Goal: Task Accomplishment & Management: Complete application form

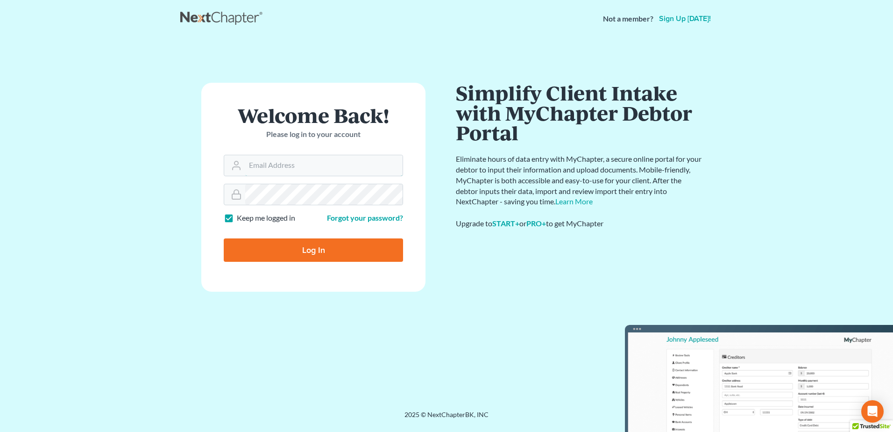
type input "[EMAIL_ADDRESS][DOMAIN_NAME]"
click at [314, 248] on input "Log In" at bounding box center [313, 249] width 179 height 23
type input "Thinking..."
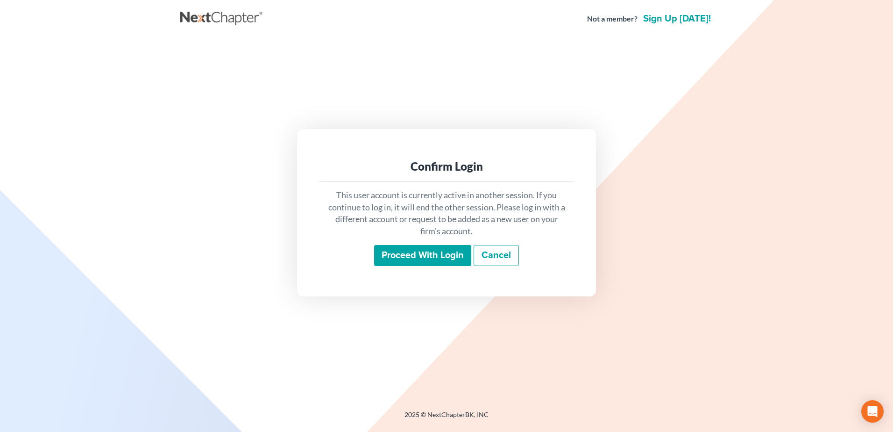
click at [418, 255] on input "Proceed with login" at bounding box center [422, 255] width 97 height 21
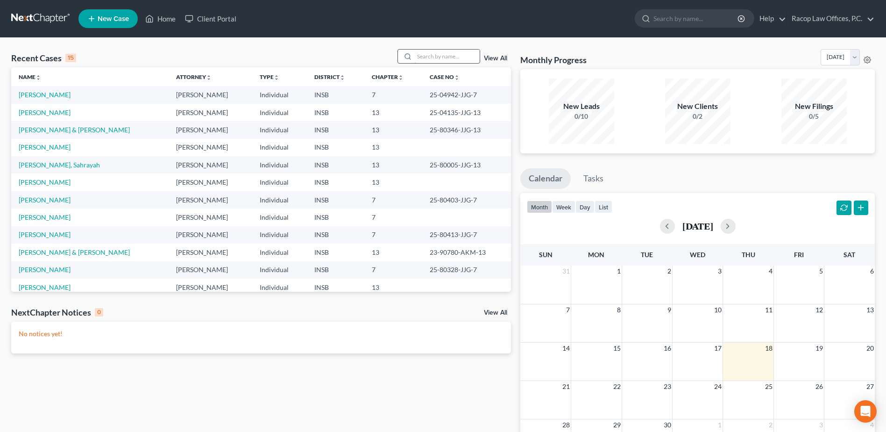
click at [439, 54] on input "search" at bounding box center [446, 57] width 65 height 14
type input "[PERSON_NAME]"
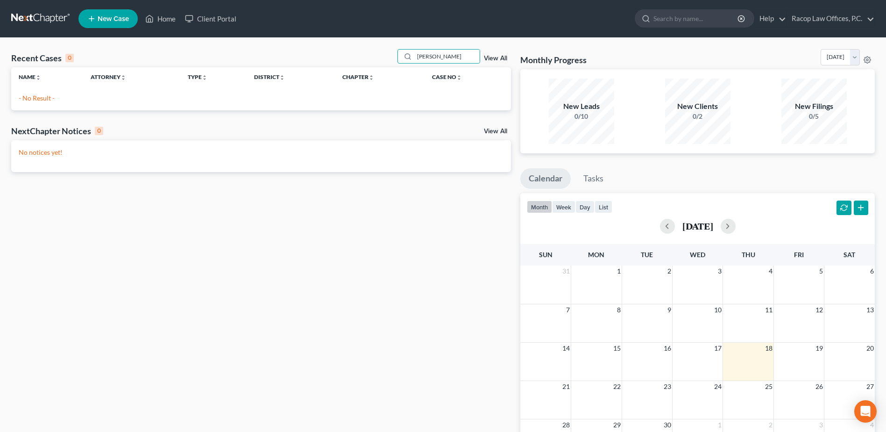
click at [115, 21] on span "New Case" at bounding box center [113, 18] width 31 height 7
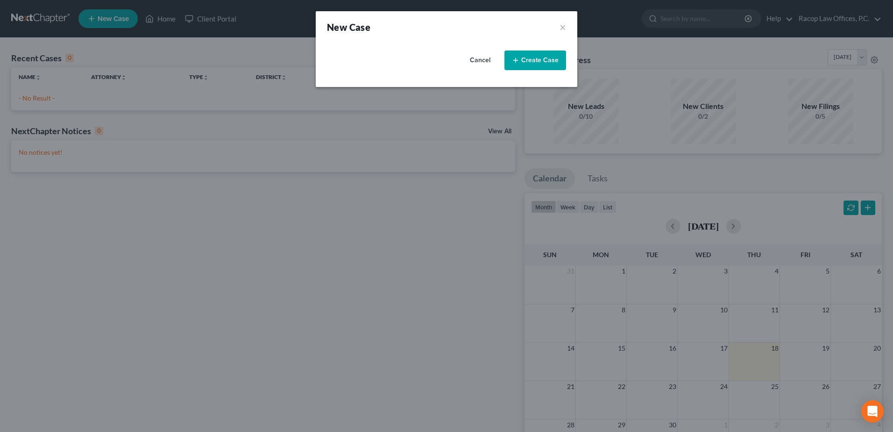
select select "28"
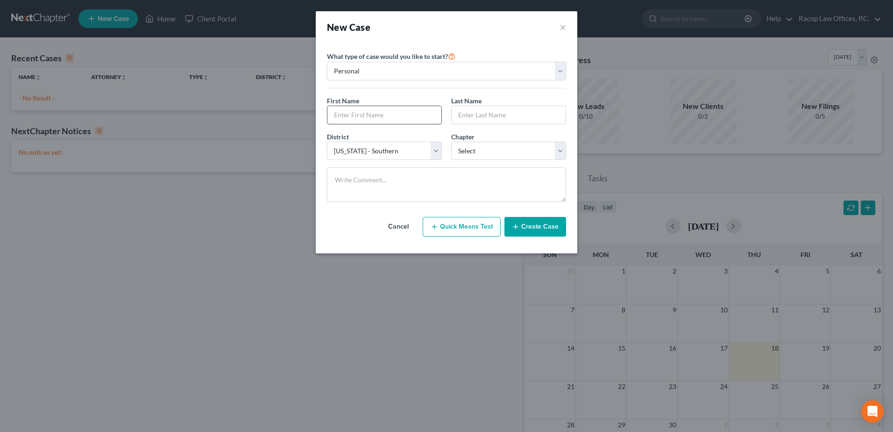
click at [355, 114] on input "text" at bounding box center [385, 115] width 114 height 18
type input "[PERSON_NAME]"
click at [485, 157] on select "Select 7 11 12 13" at bounding box center [508, 151] width 115 height 19
select select "0"
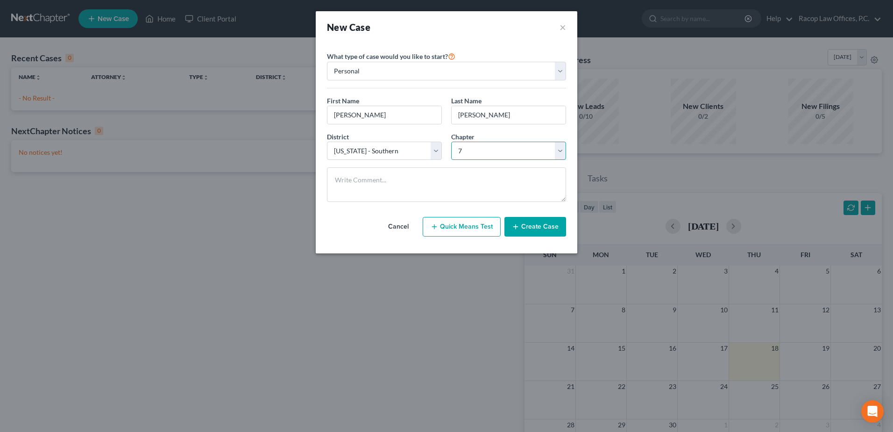
click at [451, 142] on select "Select 7 11 12 13" at bounding box center [508, 151] width 115 height 19
click at [533, 228] on button "Create Case" at bounding box center [536, 227] width 62 height 20
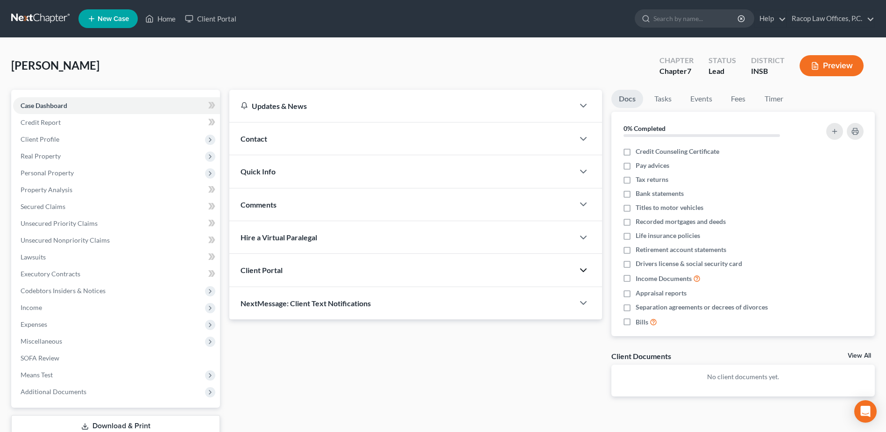
click at [581, 272] on icon "button" at bounding box center [583, 269] width 11 height 11
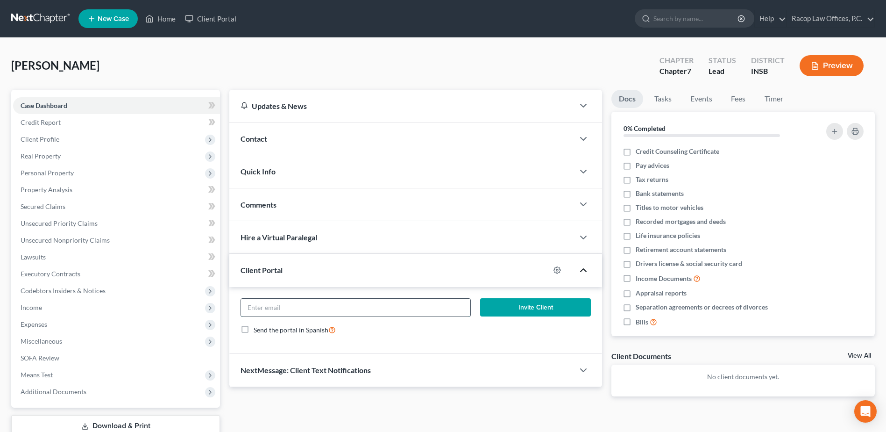
click at [260, 307] on input "email" at bounding box center [355, 308] width 229 height 18
type input "[EMAIL_ADDRESS][DOMAIN_NAME]"
click at [538, 308] on button "Invite Client" at bounding box center [535, 307] width 111 height 19
